Goal: Find specific page/section: Find specific page/section

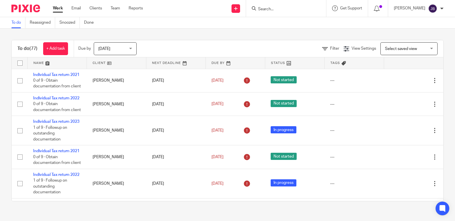
click at [282, 8] on input "Search" at bounding box center [283, 9] width 51 height 5
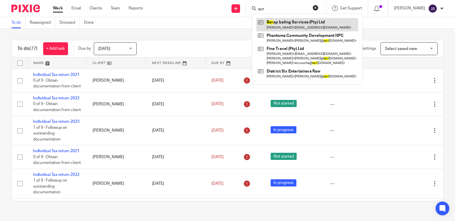
type input "scr"
click at [292, 25] on link at bounding box center [307, 24] width 102 height 13
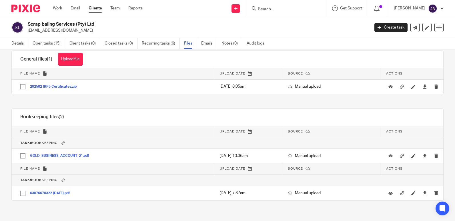
scroll to position [16, 0]
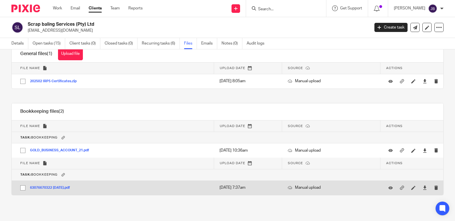
click at [61, 188] on button "63076670322 2025-01-03.pdf" at bounding box center [52, 188] width 44 height 4
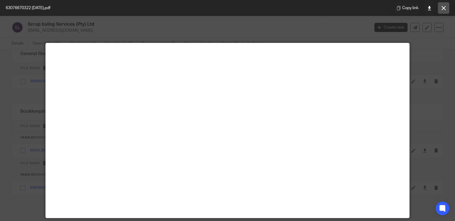
click at [444, 5] on button at bounding box center [443, 7] width 11 height 11
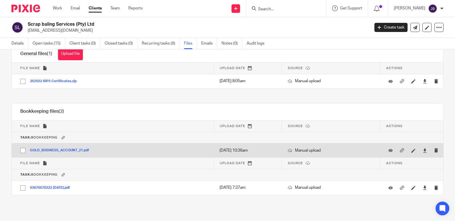
click at [51, 149] on button "GOLD_BUSINESS_ACCOUNT_21.pdf" at bounding box center [61, 151] width 63 height 4
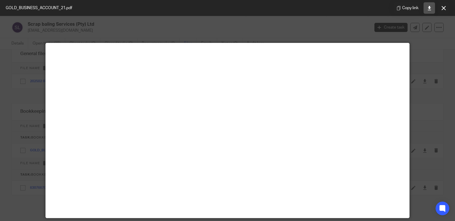
click at [428, 7] on icon at bounding box center [429, 8] width 4 height 4
click at [445, 5] on button at bounding box center [443, 7] width 11 height 11
